Goal: Task Accomplishment & Management: Manage account settings

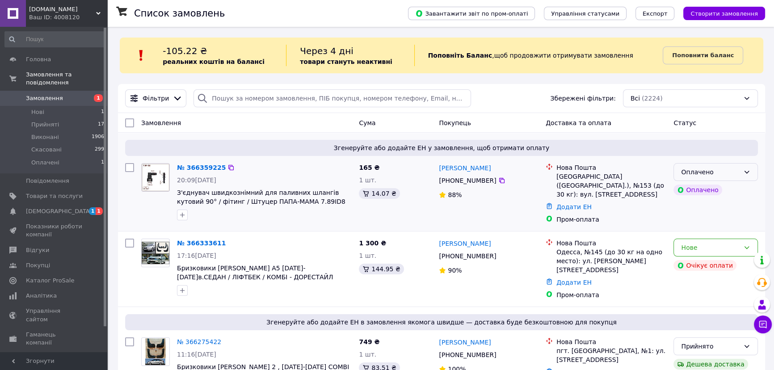
click at [715, 172] on div "Оплачено" at bounding box center [710, 172] width 59 height 10
click at [701, 190] on li "Прийнято" at bounding box center [716, 191] width 84 height 16
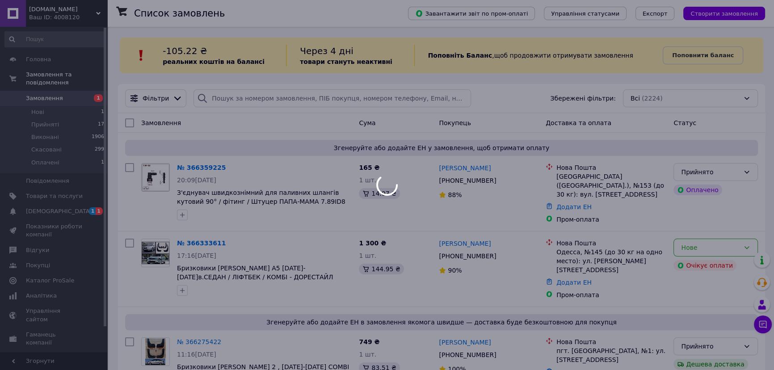
click at [48, 201] on div at bounding box center [387, 185] width 774 height 370
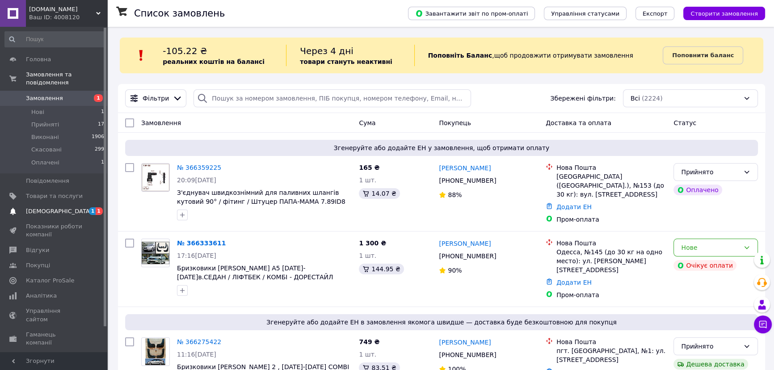
click at [49, 207] on span "[DEMOGRAPHIC_DATA]" at bounding box center [59, 211] width 66 height 8
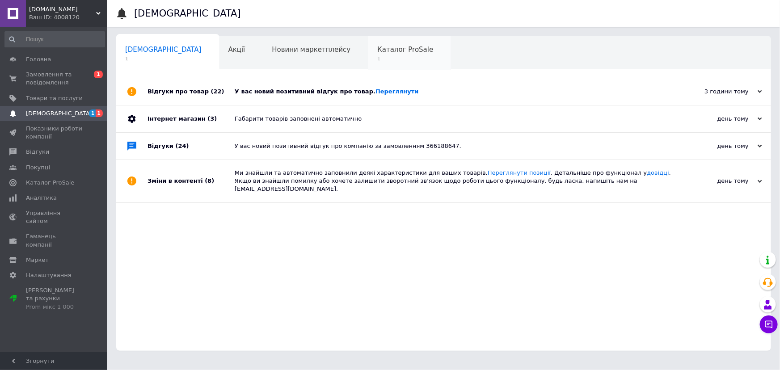
click at [377, 50] on span "Каталог ProSale" at bounding box center [405, 50] width 56 height 8
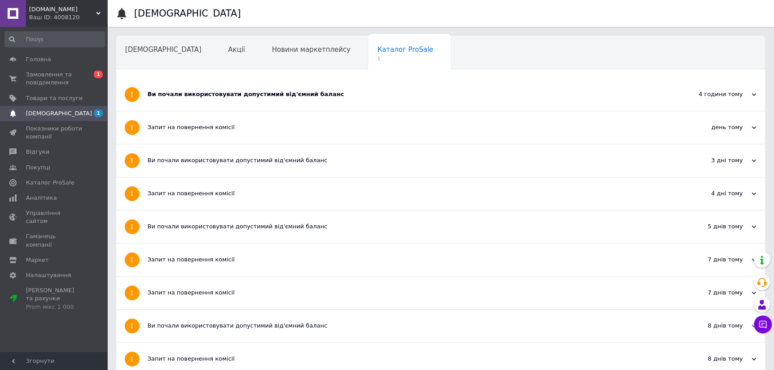
click at [267, 92] on div "Ви почали використовувати допустимий від'ємний баланс" at bounding box center [408, 94] width 520 height 8
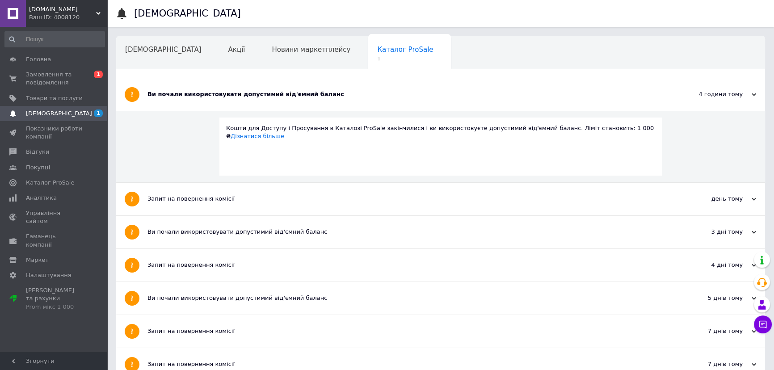
click at [267, 92] on div "Ви почали використовувати допустимий від'ємний баланс" at bounding box center [408, 94] width 520 height 8
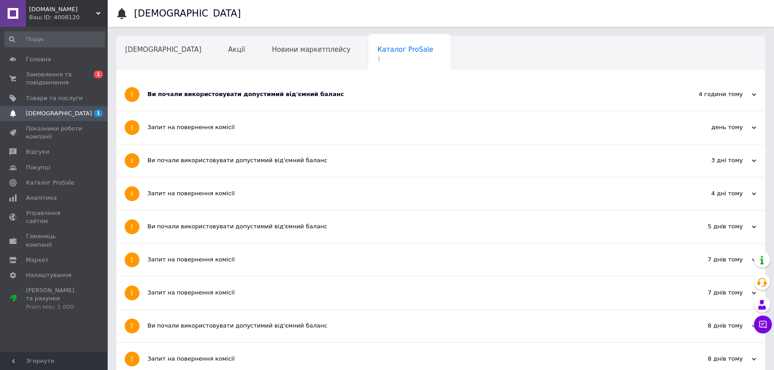
click at [74, 115] on span "[DEMOGRAPHIC_DATA]" at bounding box center [54, 114] width 57 height 8
click at [139, 53] on span "[DEMOGRAPHIC_DATA]" at bounding box center [163, 50] width 76 height 8
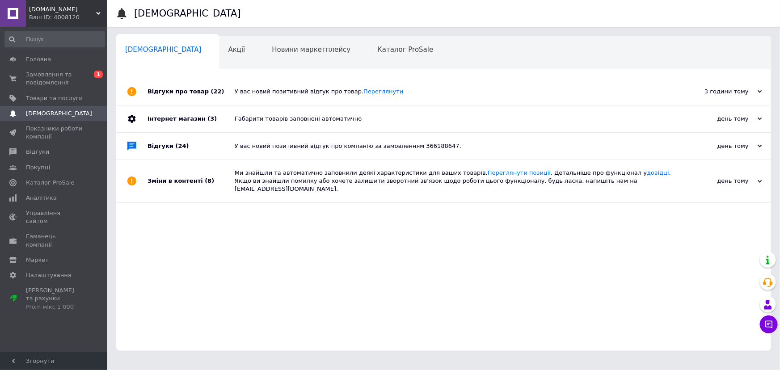
click at [277, 96] on div "У вас новий позитивний відгук про товар. [GEOGRAPHIC_DATA]" at bounding box center [454, 91] width 438 height 27
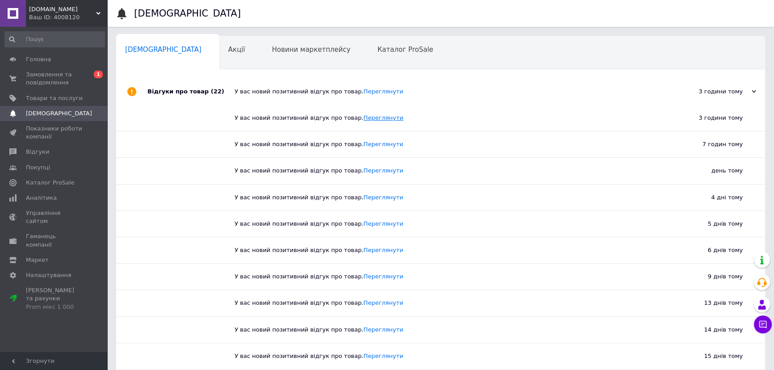
click at [368, 117] on link "Переглянути" at bounding box center [384, 117] width 40 height 7
click at [45, 80] on span "Замовлення та повідомлення" at bounding box center [54, 79] width 57 height 16
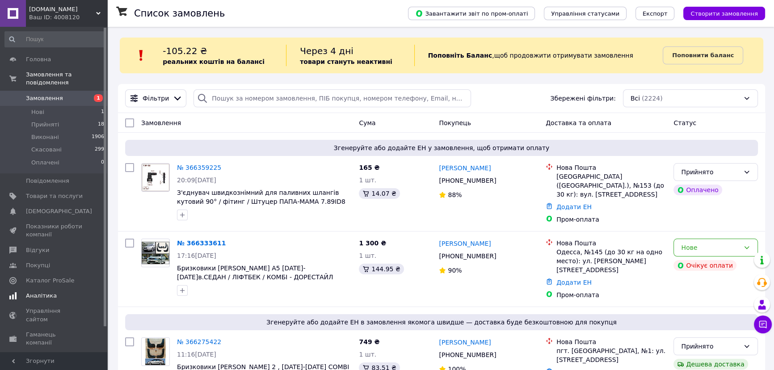
click at [42, 292] on span "Аналітика" at bounding box center [41, 296] width 31 height 8
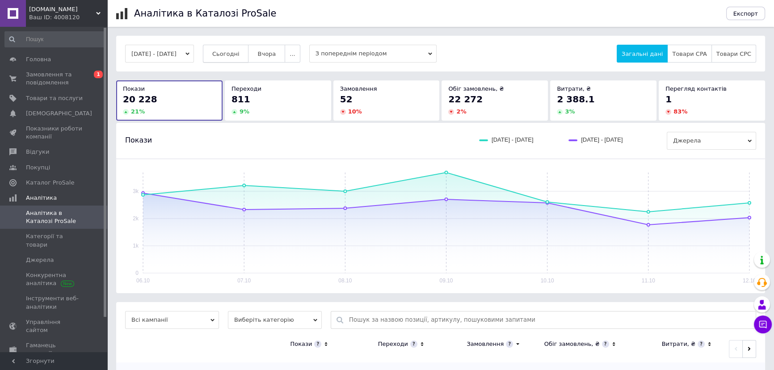
click at [240, 53] on span "Сьогодні" at bounding box center [225, 54] width 27 height 7
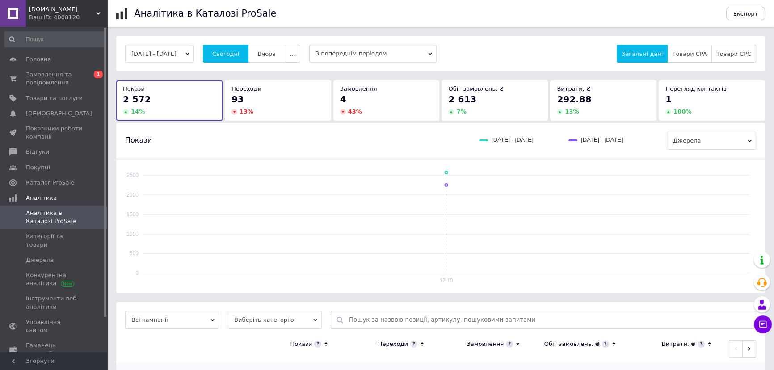
click at [276, 51] on span "Вчора" at bounding box center [267, 54] width 18 height 7
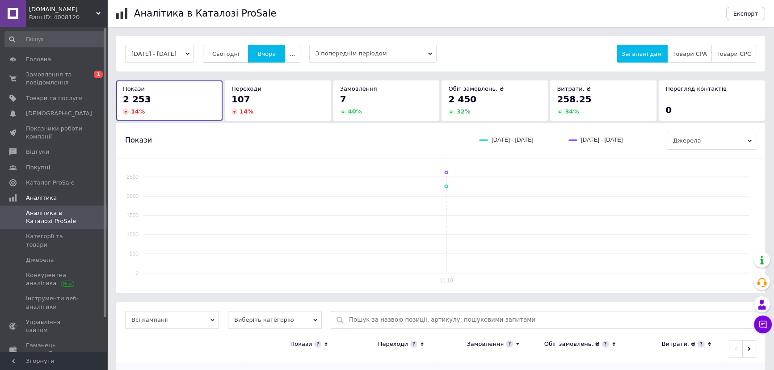
click at [240, 52] on span "Сьогодні" at bounding box center [225, 54] width 27 height 7
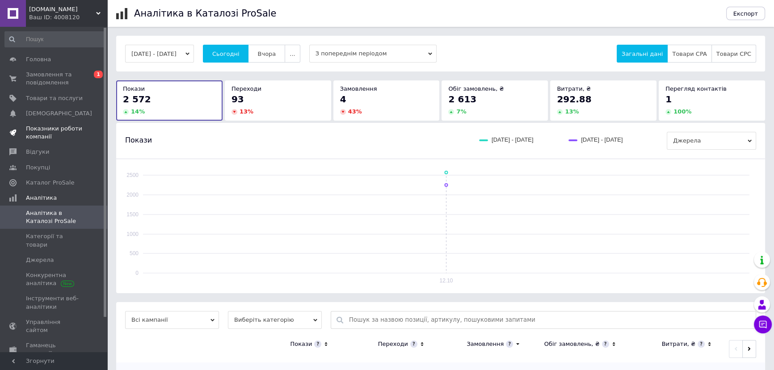
click at [42, 129] on span "Показники роботи компанії" at bounding box center [54, 133] width 57 height 16
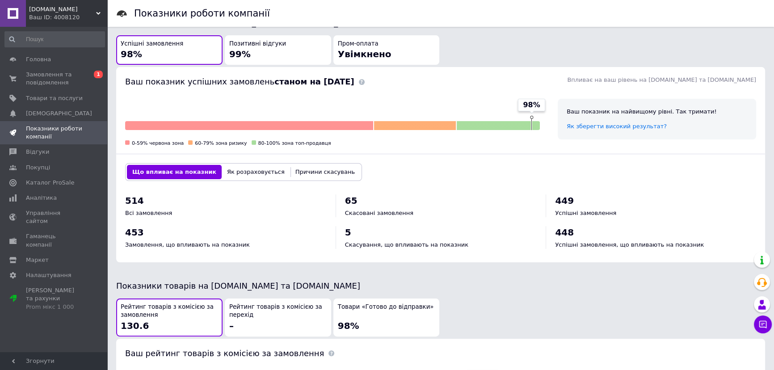
scroll to position [122, 0]
